Goal: Transaction & Acquisition: Purchase product/service

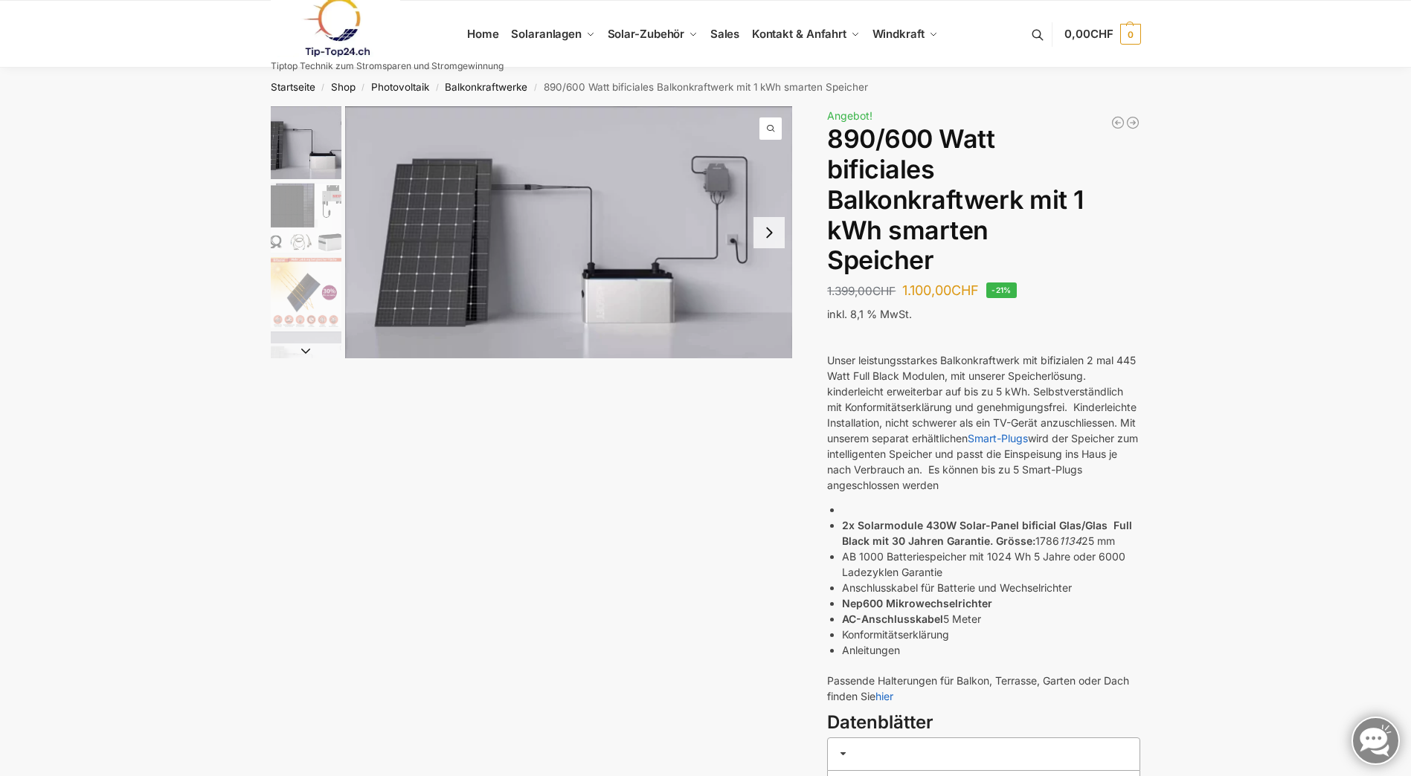
click at [408, 248] on img "1 / 7" at bounding box center [569, 232] width 448 height 252
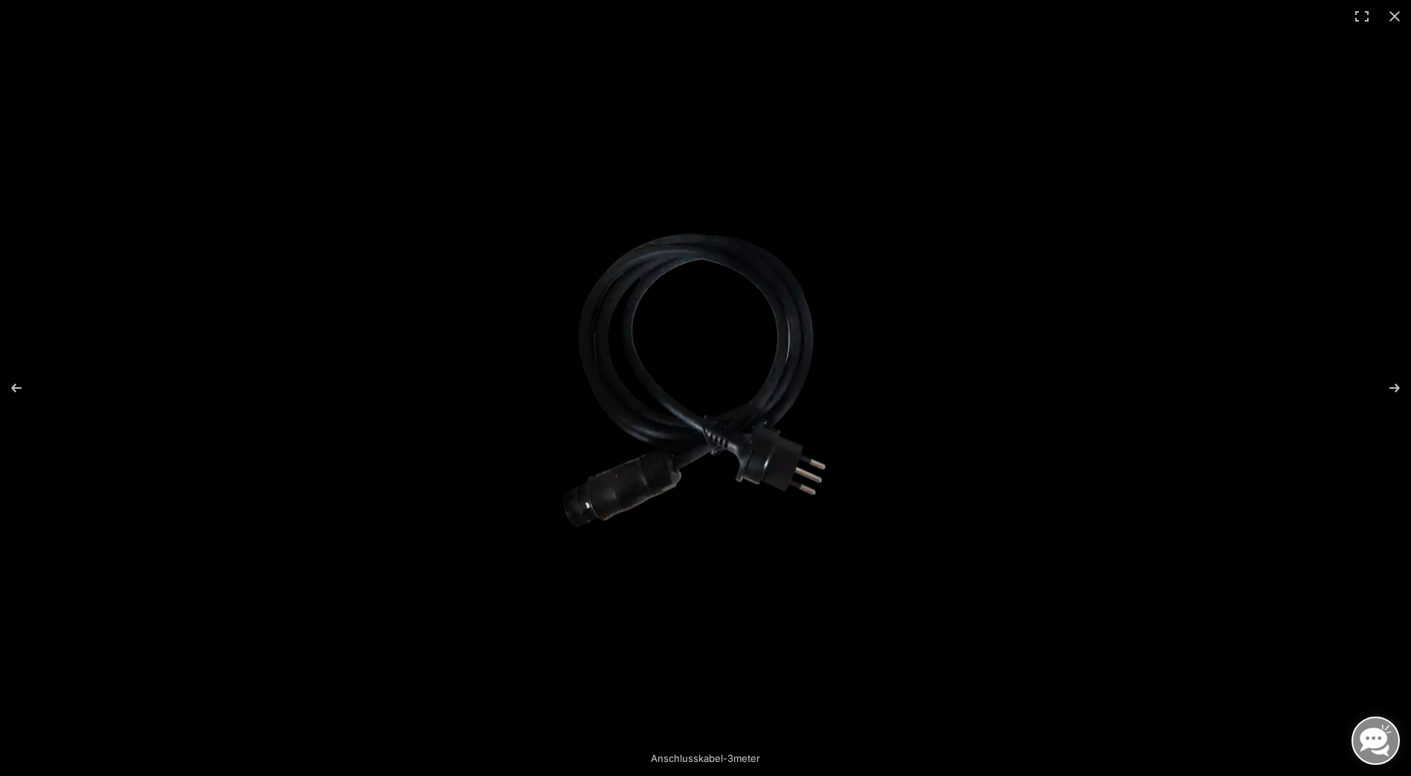
click at [1395, 11] on button "Close (Esc)" at bounding box center [1394, 16] width 33 height 33
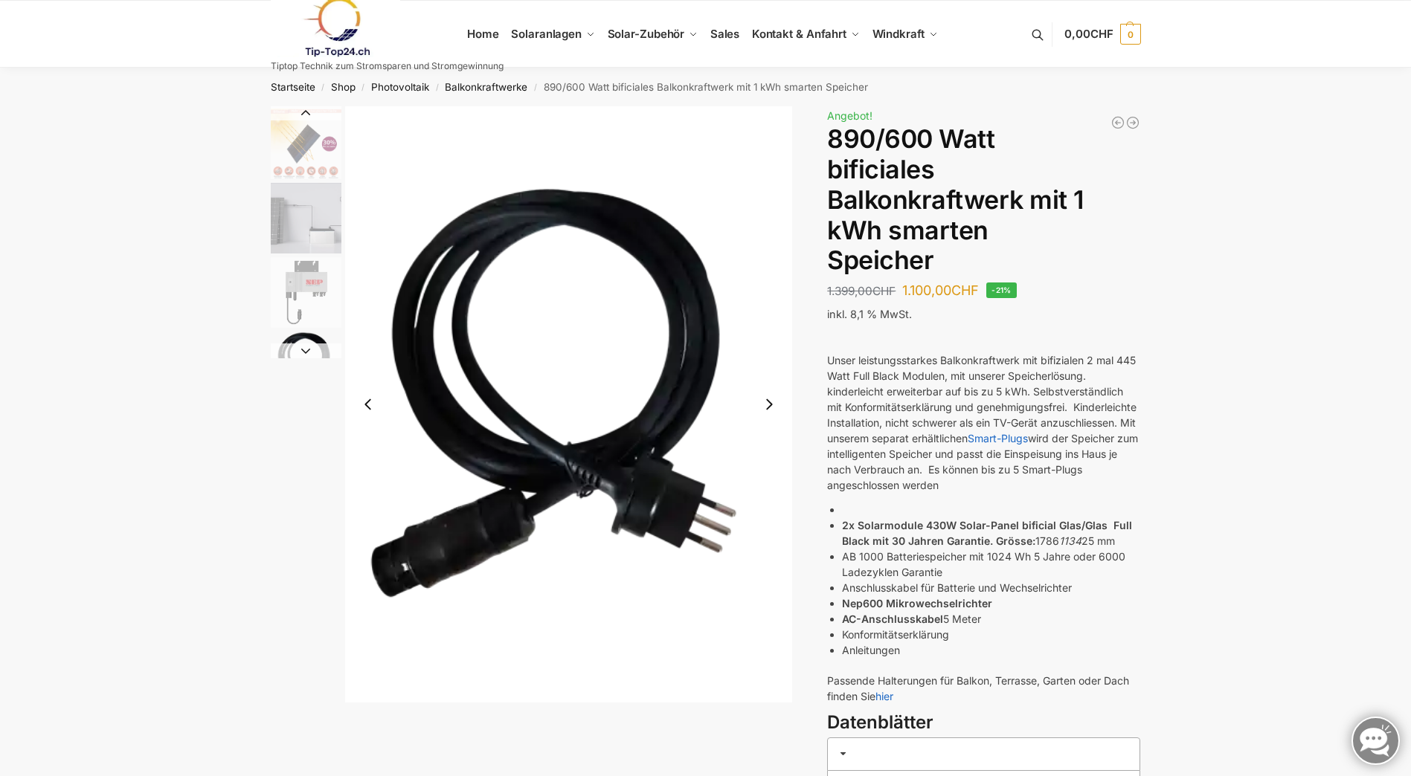
click at [369, 402] on button "Previous slide" at bounding box center [368, 404] width 31 height 31
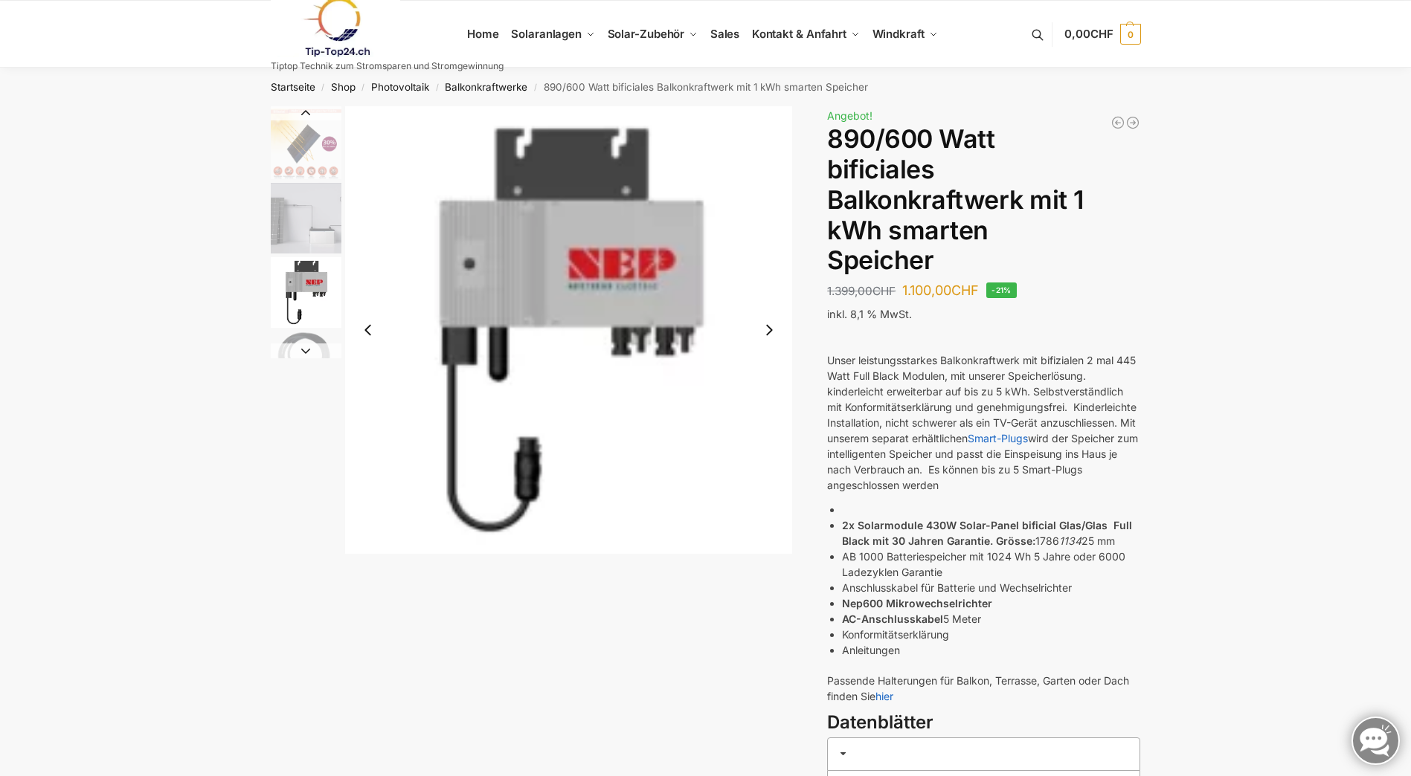
click at [369, 402] on img "5 / 7" at bounding box center [569, 330] width 448 height 448
click at [305, 146] on img "3 / 7" at bounding box center [306, 144] width 71 height 71
